Goal: Entertainment & Leisure: Consume media (video, audio)

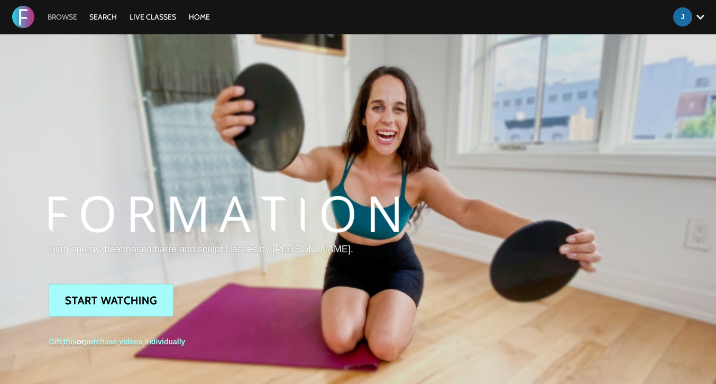
click at [59, 15] on link "Browse" at bounding box center [62, 17] width 40 height 10
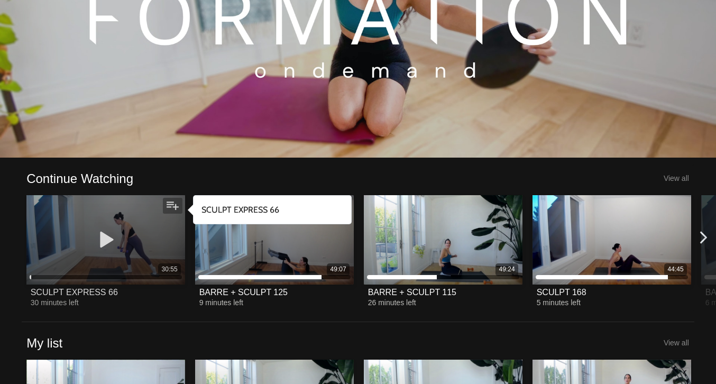
scroll to position [148, 0]
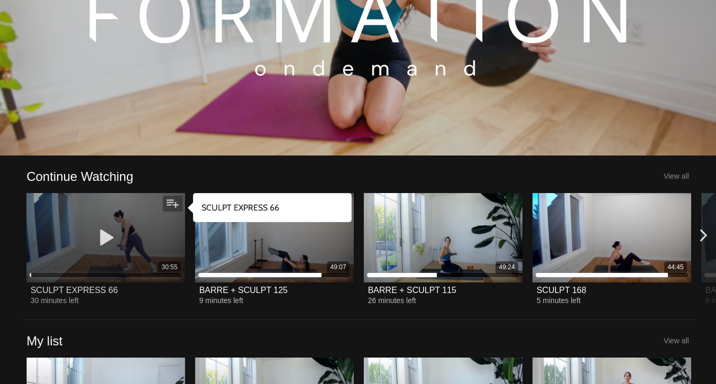
click at [108, 239] on icon at bounding box center [106, 237] width 32 height 19
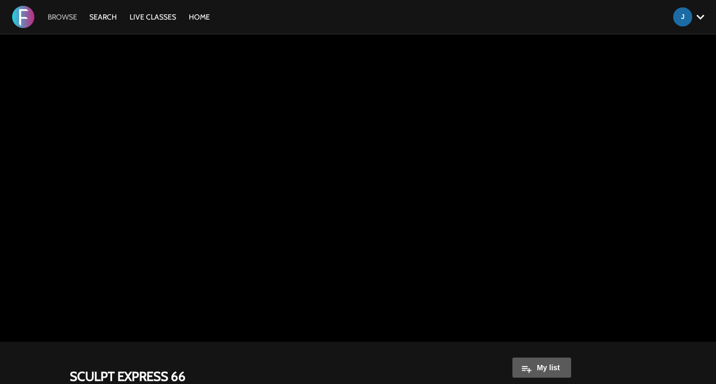
click at [70, 16] on link "Browse" at bounding box center [62, 17] width 40 height 10
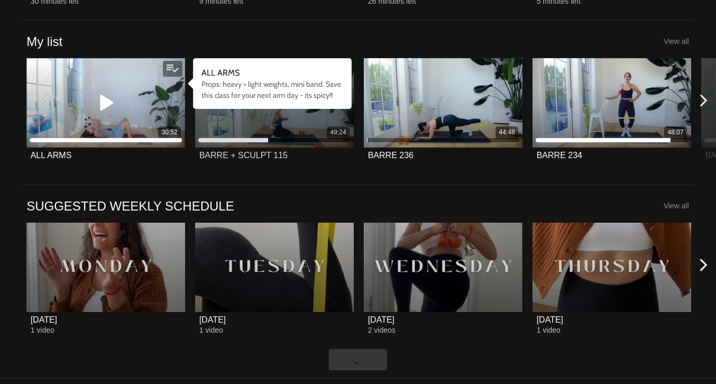
scroll to position [448, 0]
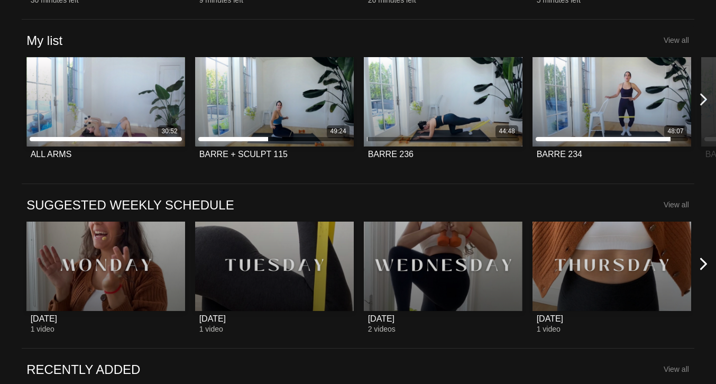
click at [706, 102] on icon at bounding box center [703, 99] width 13 height 13
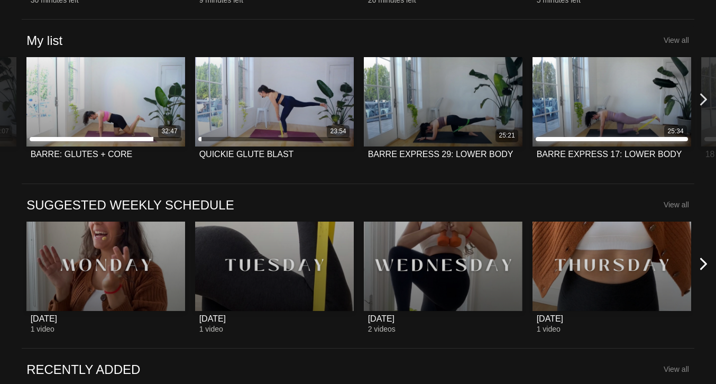
click at [706, 102] on icon at bounding box center [703, 99] width 13 height 13
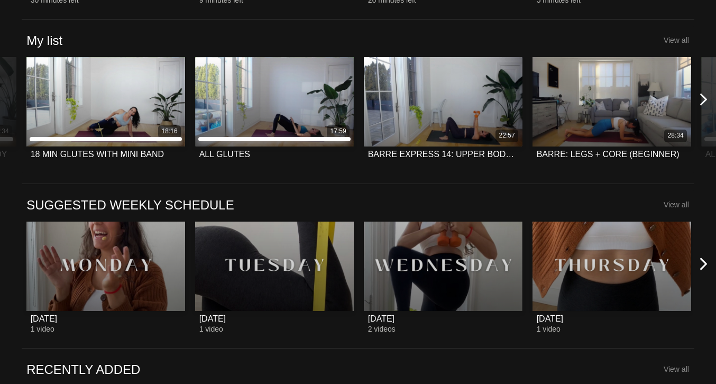
click at [706, 100] on icon at bounding box center [703, 99] width 13 height 13
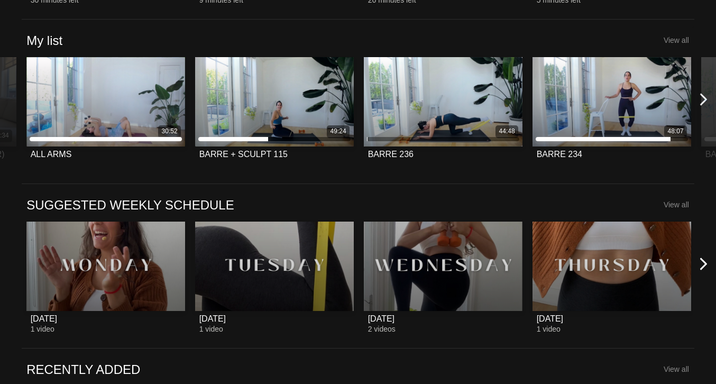
click at [706, 100] on icon at bounding box center [703, 99] width 13 height 13
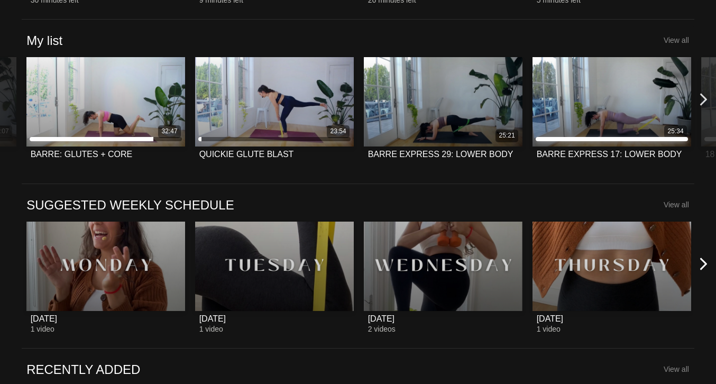
click at [706, 100] on icon at bounding box center [703, 99] width 13 height 13
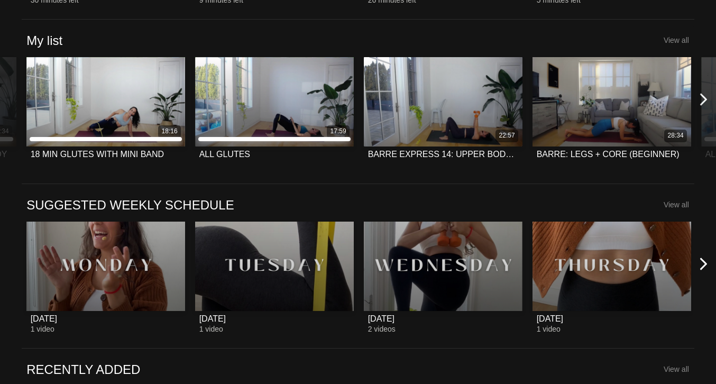
click at [706, 100] on icon at bounding box center [703, 99] width 13 height 13
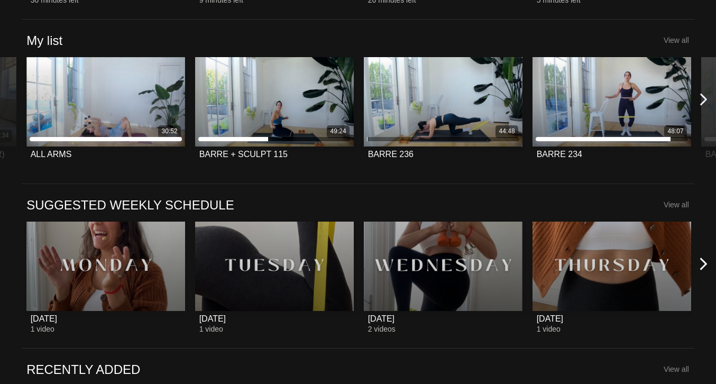
click at [706, 100] on icon at bounding box center [703, 99] width 13 height 13
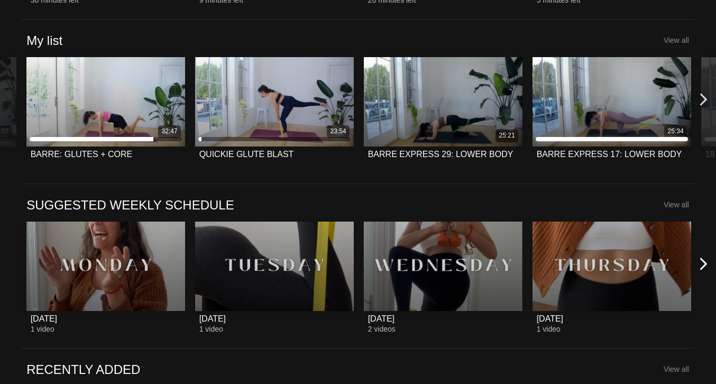
click at [706, 100] on icon at bounding box center [703, 99] width 13 height 13
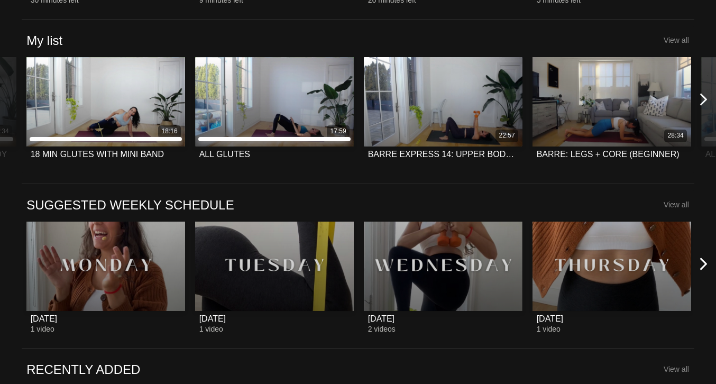
click at [706, 100] on icon at bounding box center [703, 99] width 13 height 13
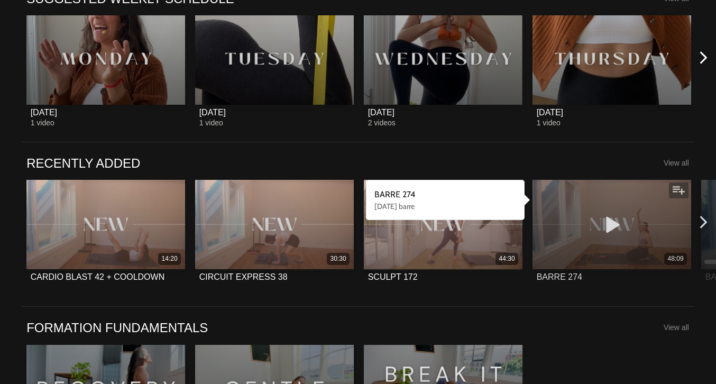
scroll to position [655, 0]
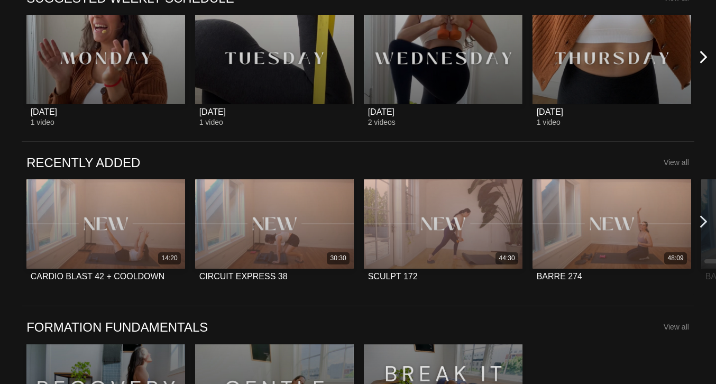
click at [701, 218] on icon at bounding box center [703, 221] width 13 height 13
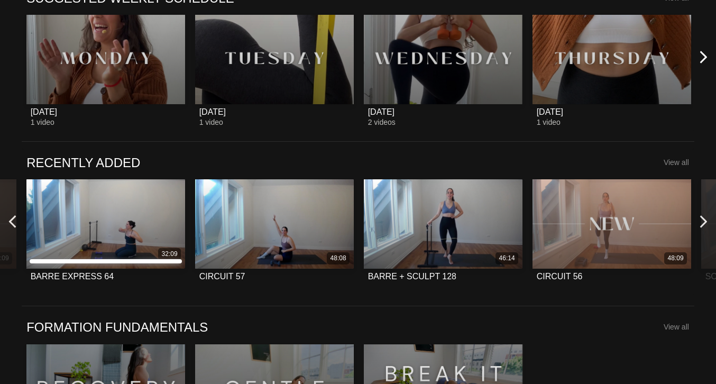
click at [14, 217] on icon at bounding box center [12, 221] width 13 height 13
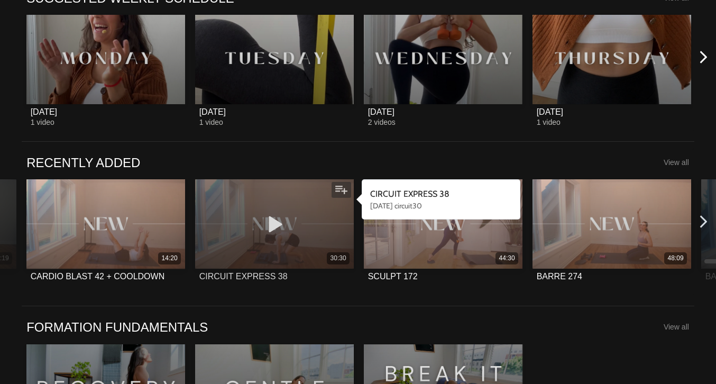
click at [276, 225] on icon at bounding box center [275, 224] width 32 height 19
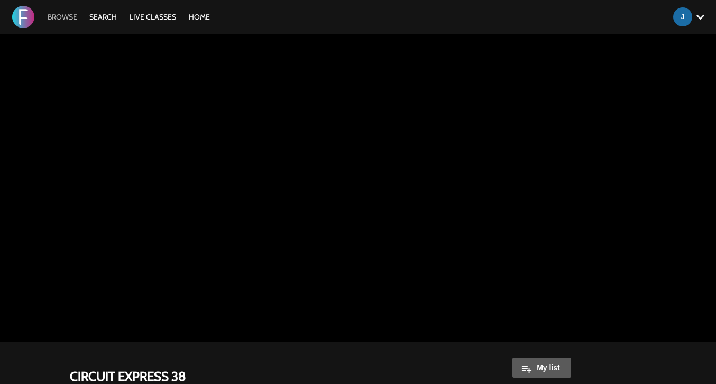
click at [63, 19] on link "Browse" at bounding box center [62, 17] width 40 height 10
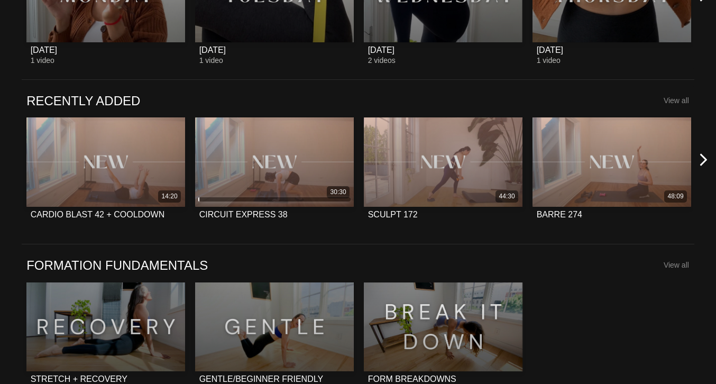
scroll to position [718, 0]
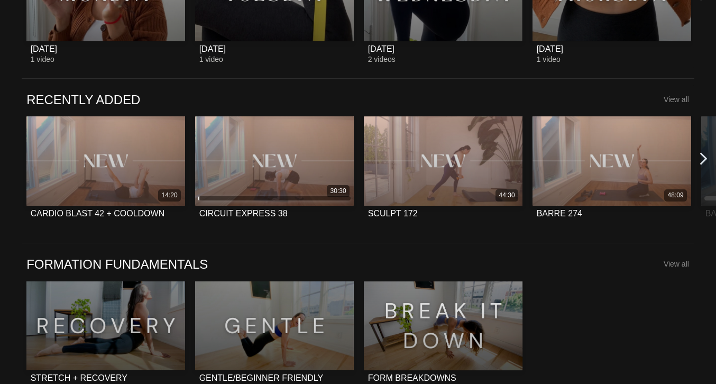
click at [701, 159] on icon at bounding box center [703, 158] width 13 height 13
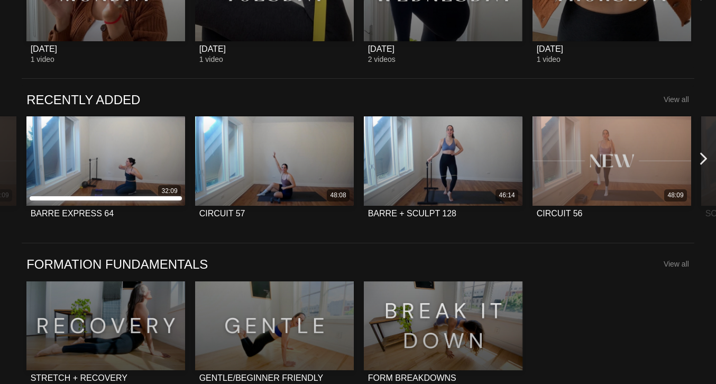
click at [701, 159] on icon at bounding box center [703, 158] width 13 height 13
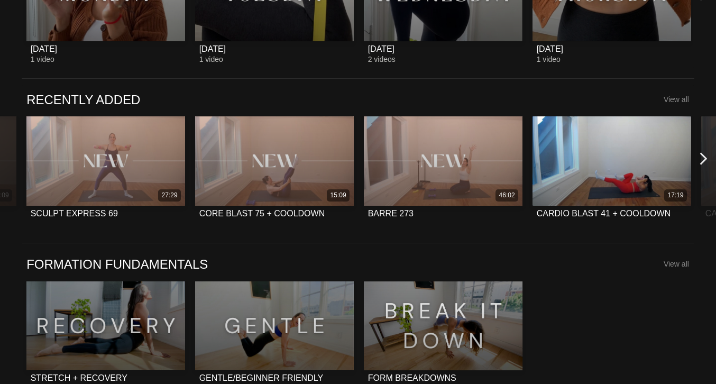
click at [701, 159] on icon at bounding box center [703, 158] width 13 height 13
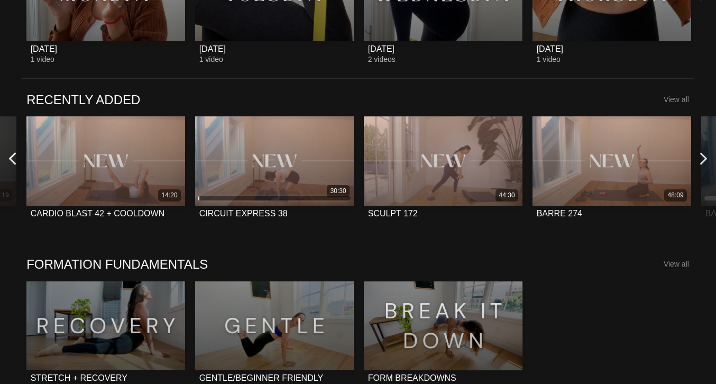
click at [9, 161] on icon at bounding box center [12, 158] width 13 height 13
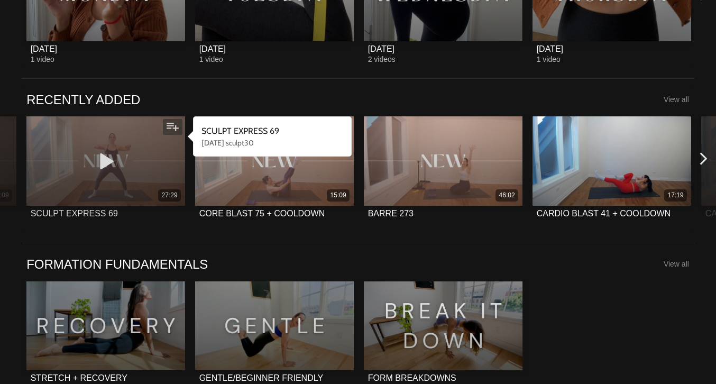
click at [111, 160] on icon at bounding box center [106, 161] width 32 height 19
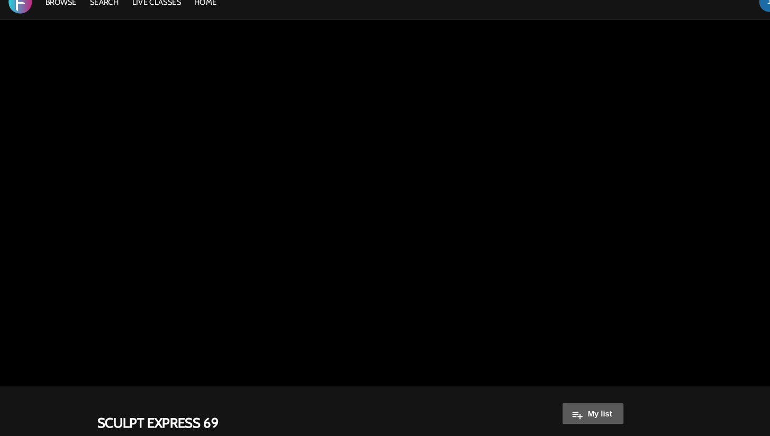
scroll to position [14, 0]
